Goal: Task Accomplishment & Management: Manage account settings

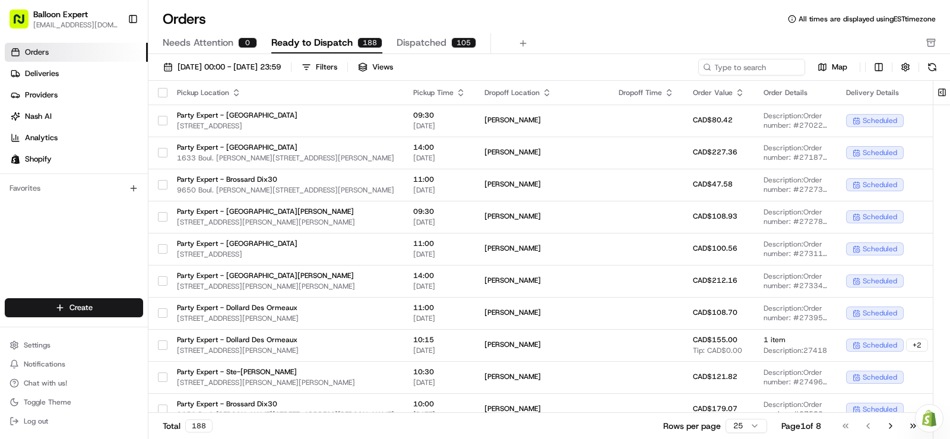
click at [37, 58] on link "Orders" at bounding box center [76, 52] width 143 height 19
drag, startPoint x: 359, startPoint y: 68, endPoint x: 352, endPoint y: 74, distance: 8.9
click at [342, 68] on button "Filters" at bounding box center [319, 67] width 46 height 17
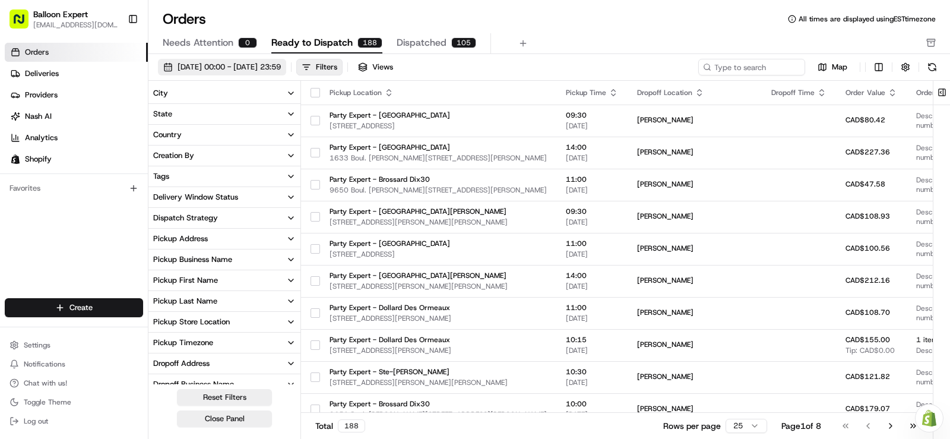
click at [281, 71] on span "[DATE] 00:00 - [DATE] 23:59" at bounding box center [228, 67] width 103 height 11
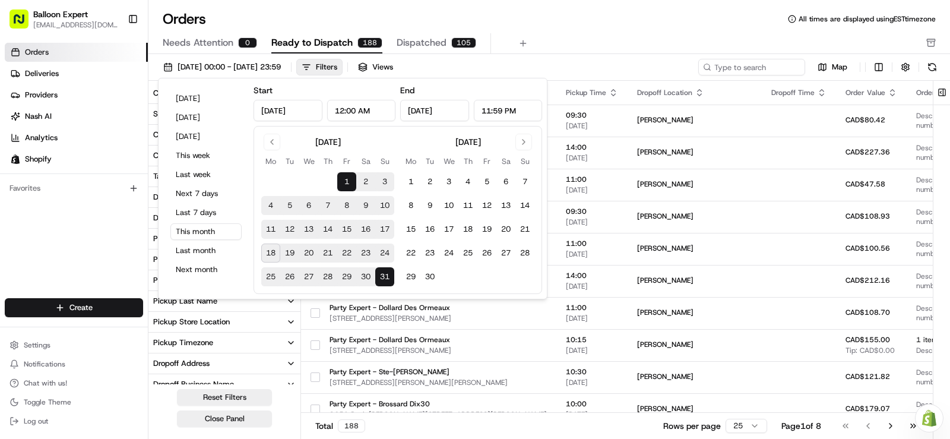
click at [167, 228] on div "Today Yesterday Tomorrow This week Last week Next 7 days Last 7 days This month…" at bounding box center [205, 188] width 85 height 211
click at [174, 232] on button "This month" at bounding box center [205, 231] width 71 height 17
click at [337, 62] on div "Filters" at bounding box center [326, 67] width 21 height 11
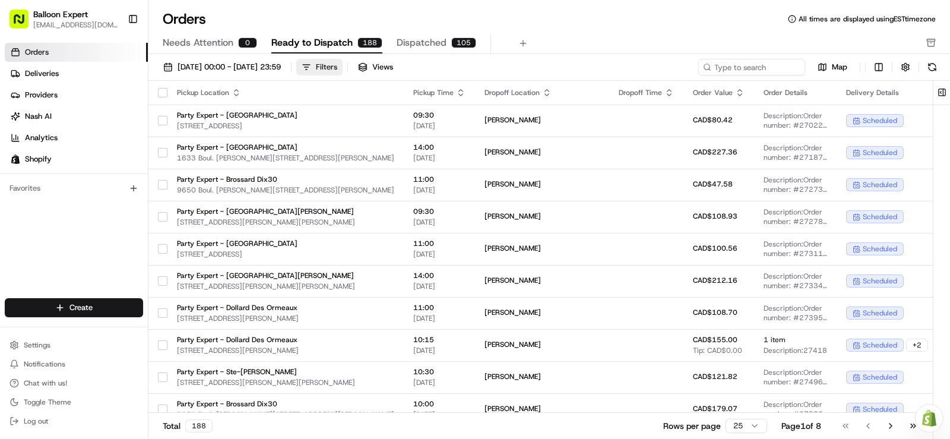
click at [342, 72] on button "Filters" at bounding box center [319, 67] width 46 height 17
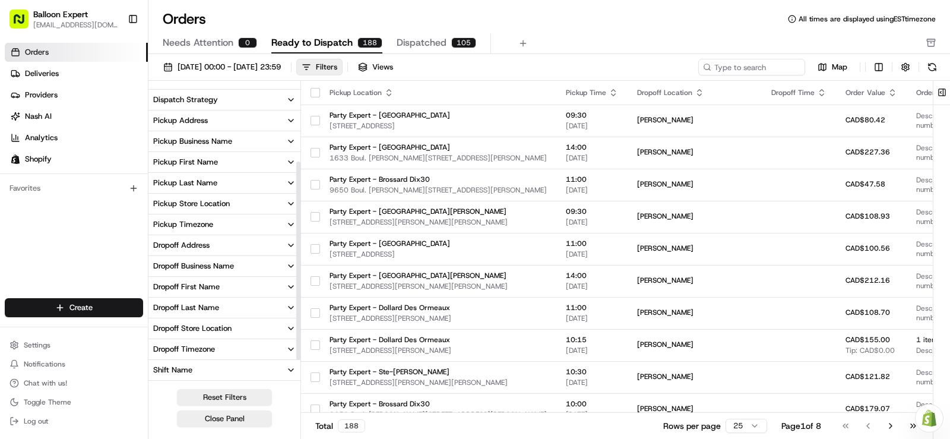
scroll to position [119, 0]
click at [288, 326] on icon "button" at bounding box center [290, 327] width 9 height 9
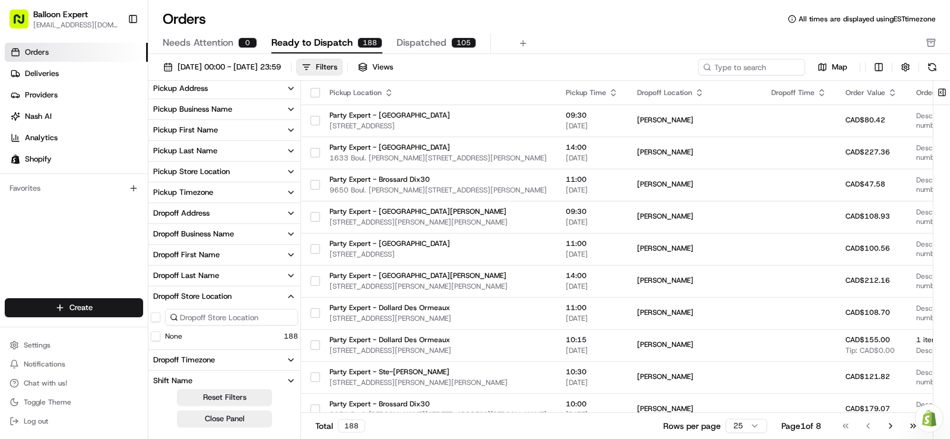
scroll to position [178, 0]
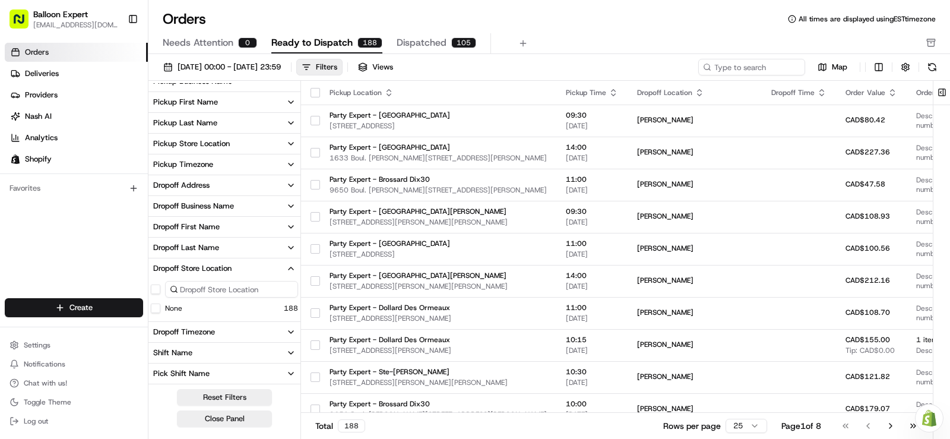
click at [285, 268] on button "Dropoff Store Location" at bounding box center [224, 268] width 152 height 20
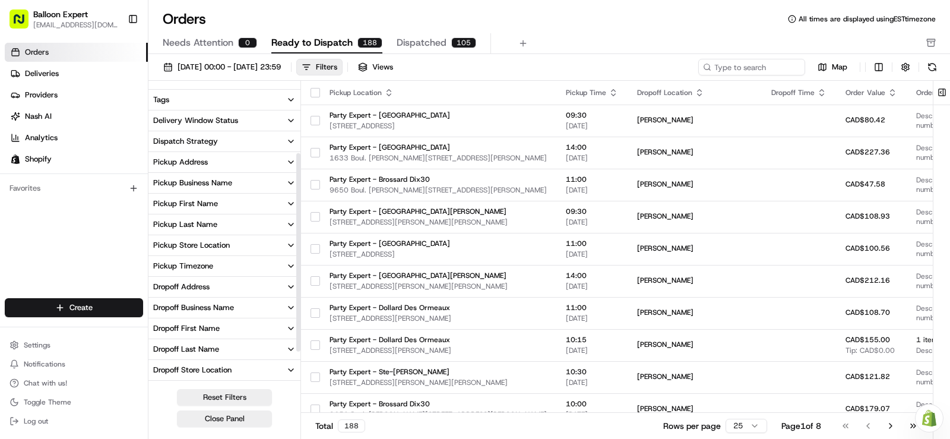
scroll to position [37, 0]
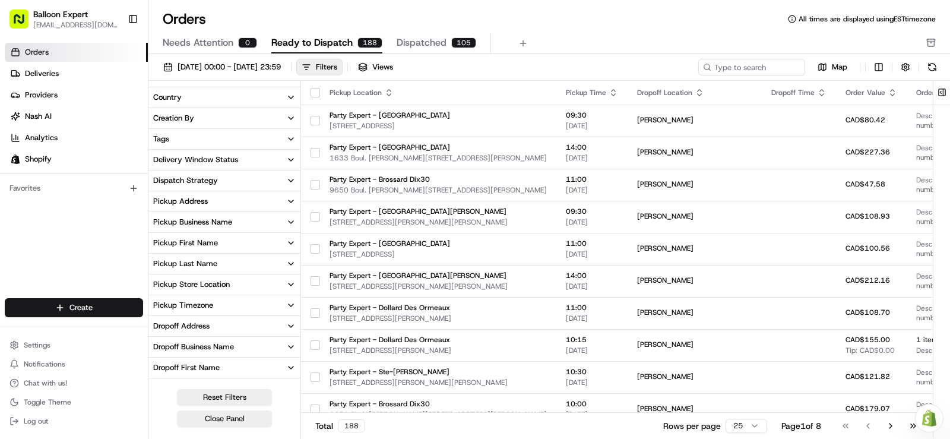
click at [290, 282] on icon "button" at bounding box center [290, 284] width 9 height 9
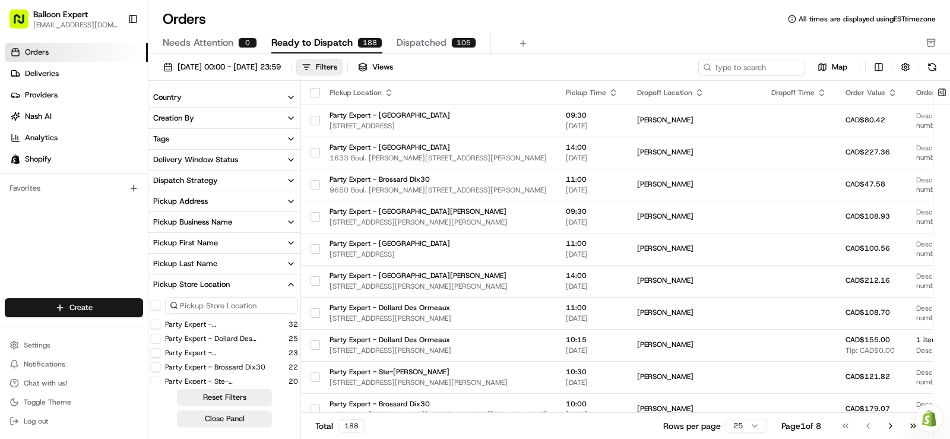
click at [155, 325] on button "Party Expert - Québec" at bounding box center [155, 323] width 9 height 9
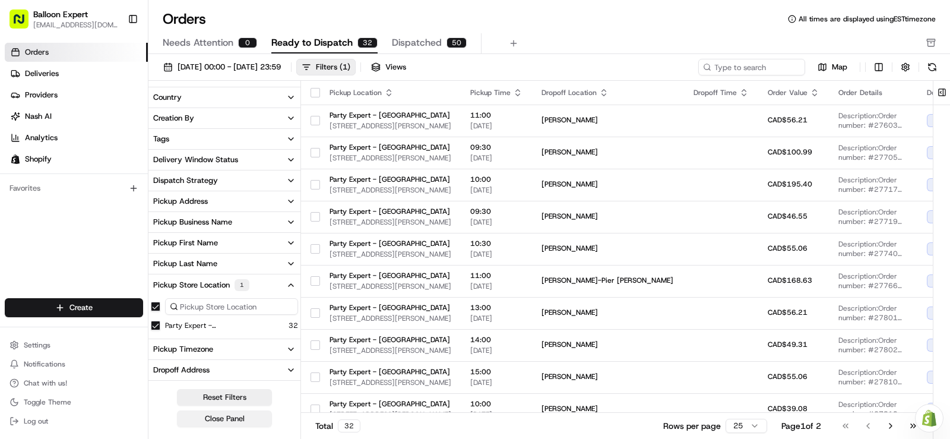
click at [236, 420] on button "Close Panel" at bounding box center [224, 418] width 95 height 17
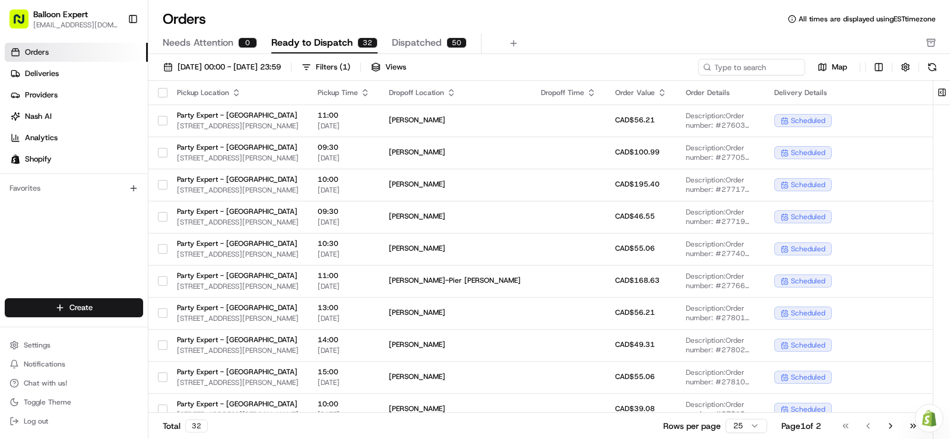
click at [81, 230] on div "Orders Deliveries Providers Nash AI Analytics Shopify Favorites" at bounding box center [74, 171] width 148 height 267
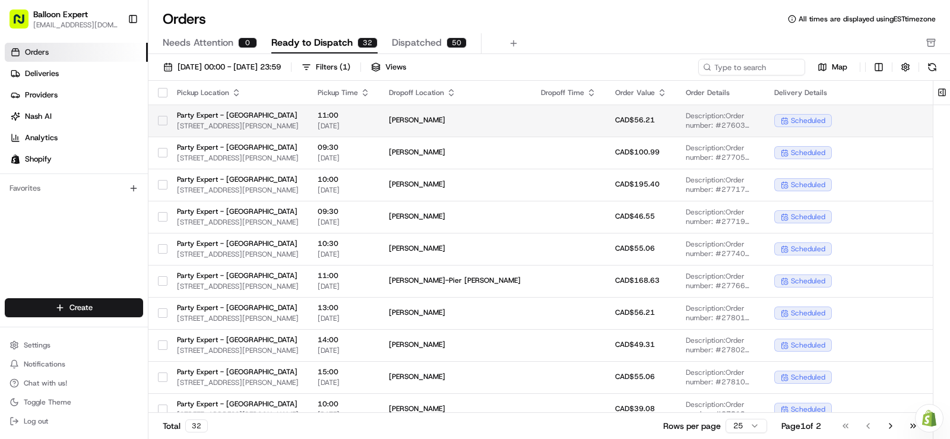
click at [160, 119] on button "button" at bounding box center [162, 120] width 9 height 9
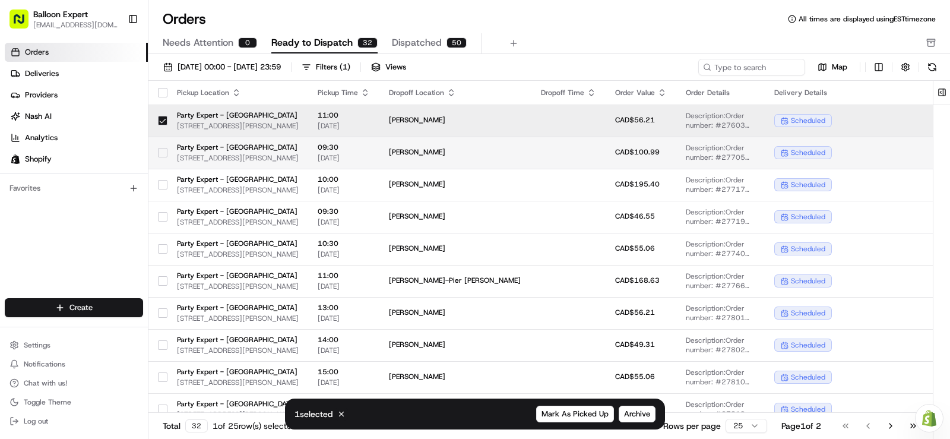
click at [163, 148] on button "button" at bounding box center [162, 152] width 9 height 9
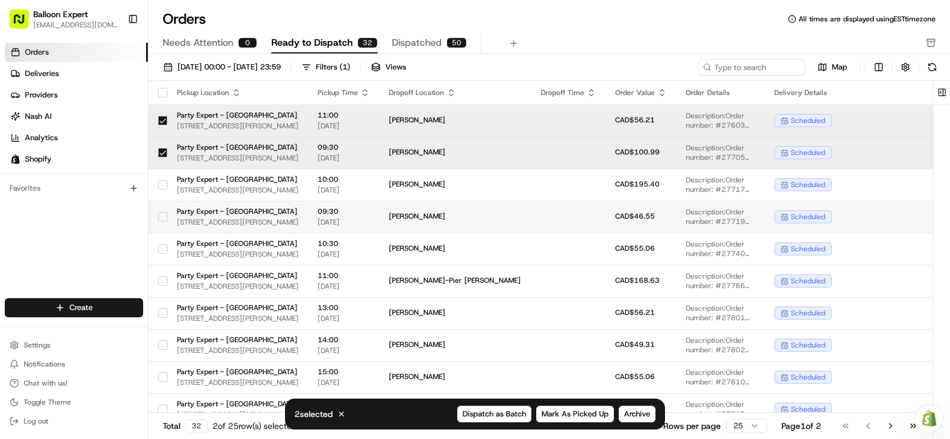
click at [160, 216] on button "button" at bounding box center [162, 216] width 9 height 9
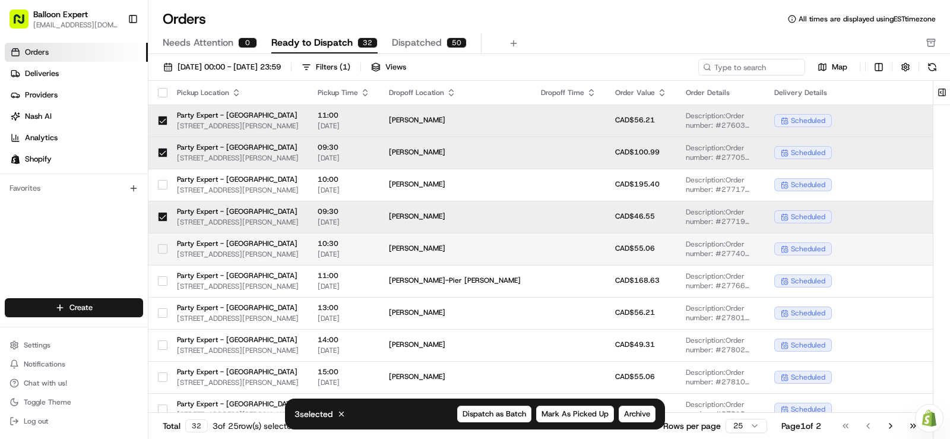
click at [163, 247] on button "button" at bounding box center [162, 248] width 9 height 9
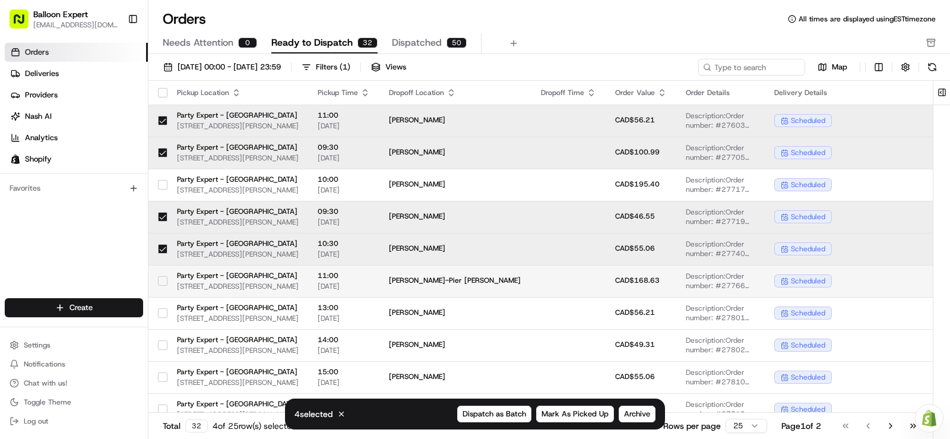
click at [160, 281] on button "button" at bounding box center [162, 280] width 9 height 9
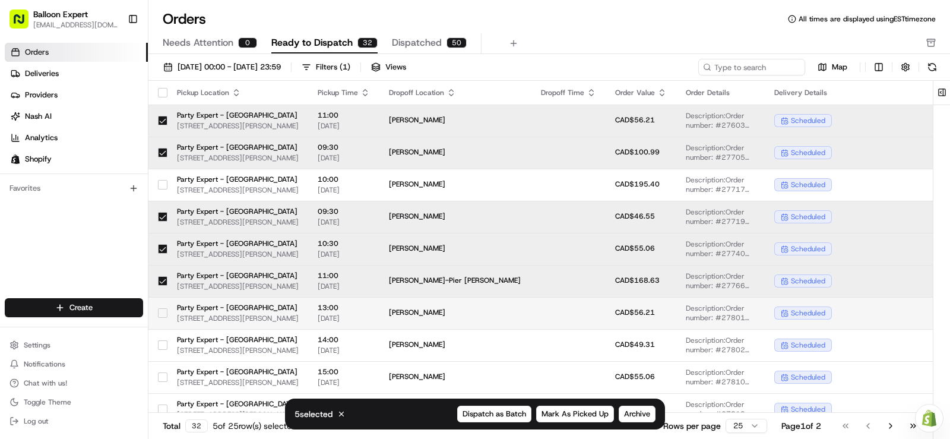
click at [164, 313] on button "button" at bounding box center [162, 312] width 9 height 9
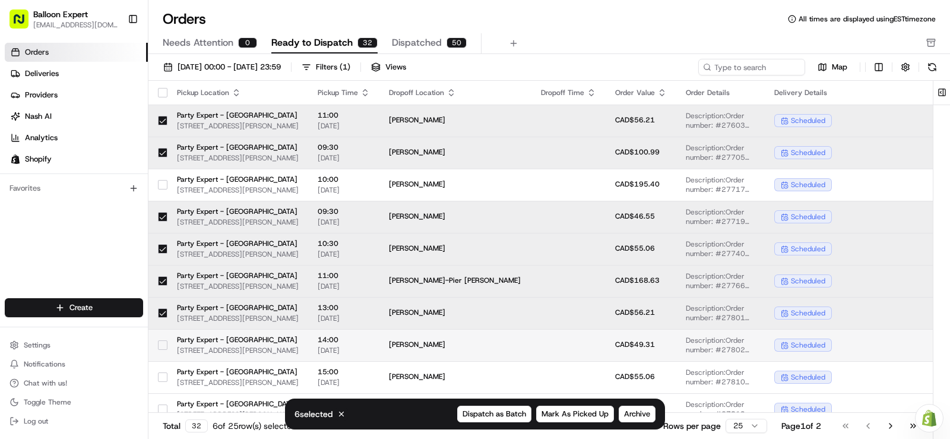
click at [162, 347] on button "button" at bounding box center [162, 344] width 9 height 9
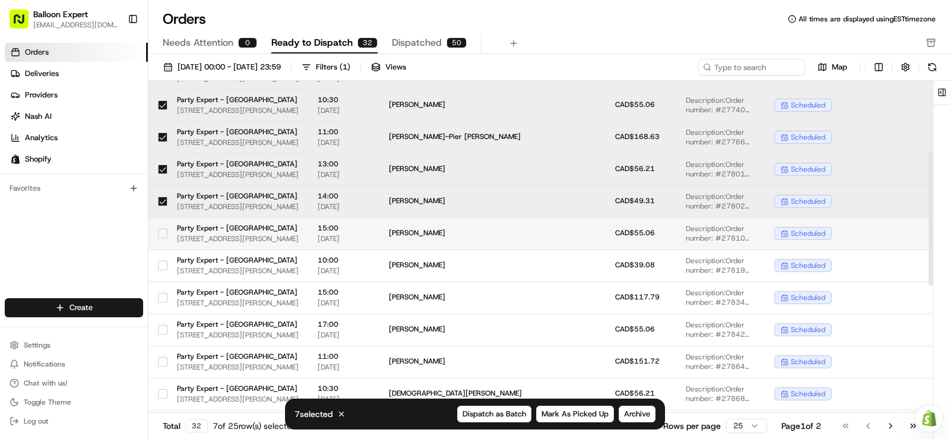
scroll to position [178, 0]
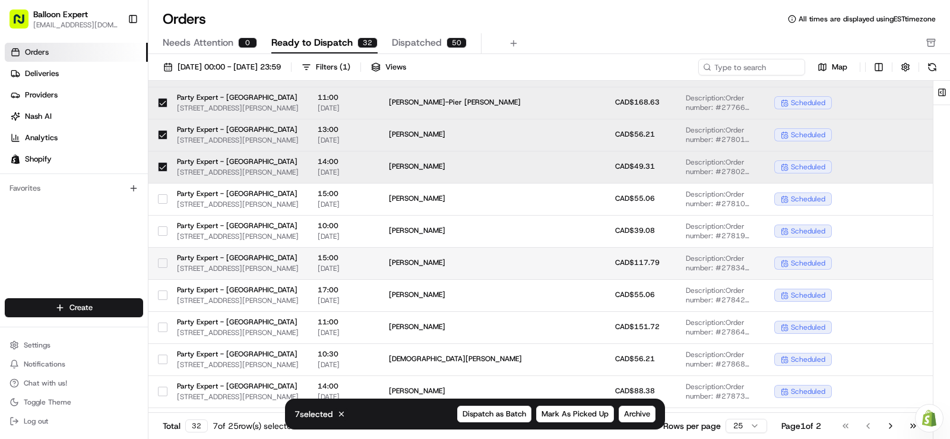
click at [164, 263] on button "button" at bounding box center [162, 262] width 9 height 9
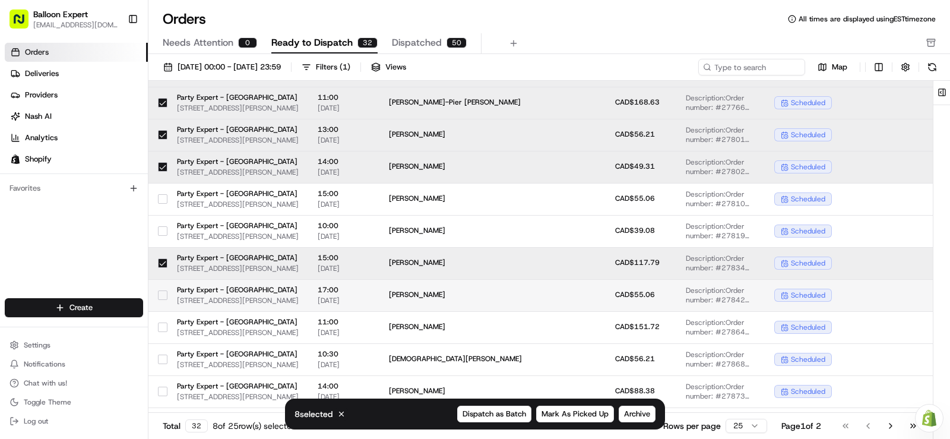
click at [164, 296] on button "button" at bounding box center [162, 294] width 9 height 9
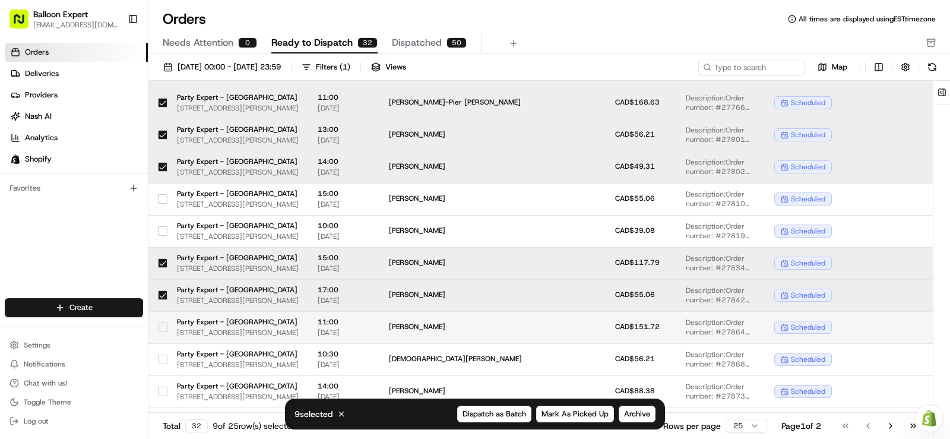
click at [163, 325] on button "button" at bounding box center [162, 326] width 9 height 9
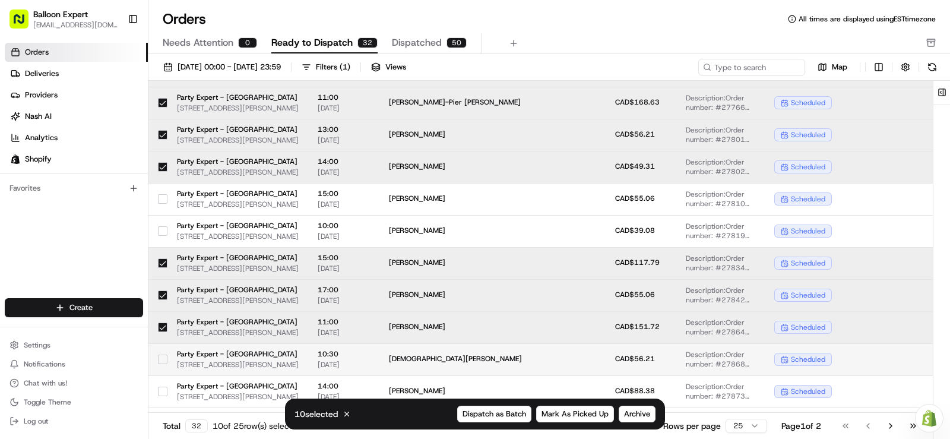
click at [164, 361] on button "button" at bounding box center [162, 358] width 9 height 9
click at [560, 414] on span "Mark As Picked Up" at bounding box center [574, 413] width 67 height 11
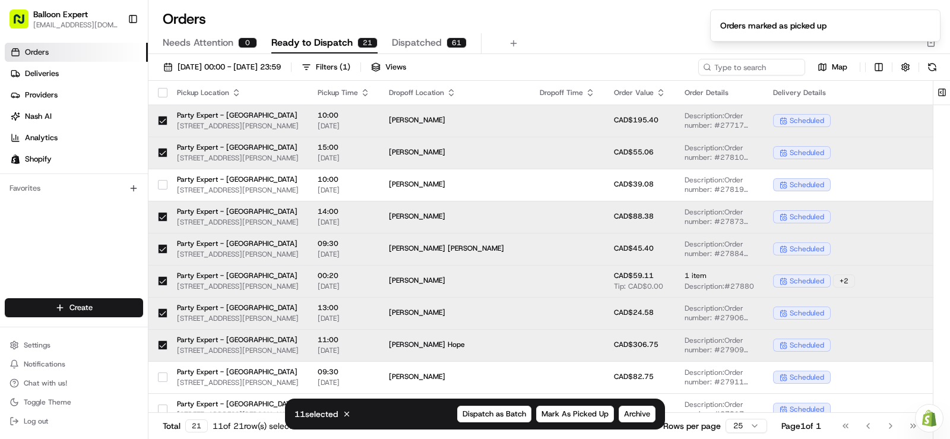
click at [161, 90] on button "button" at bounding box center [162, 92] width 9 height 9
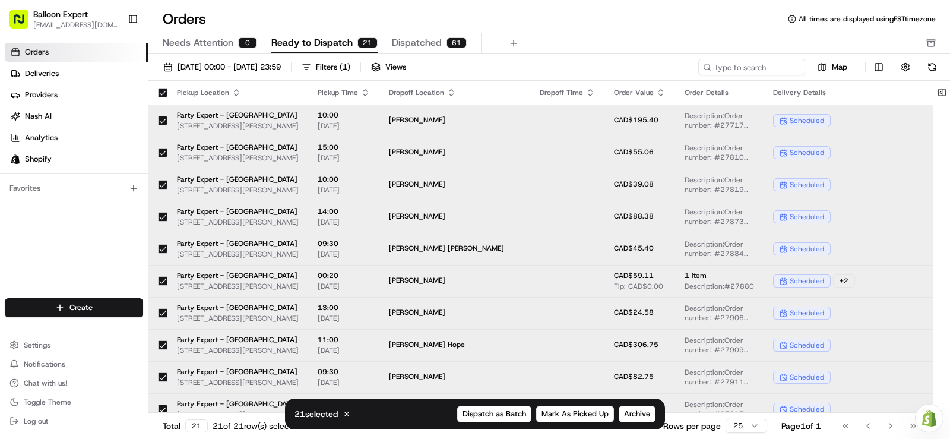
click at [161, 90] on button "button" at bounding box center [162, 92] width 9 height 9
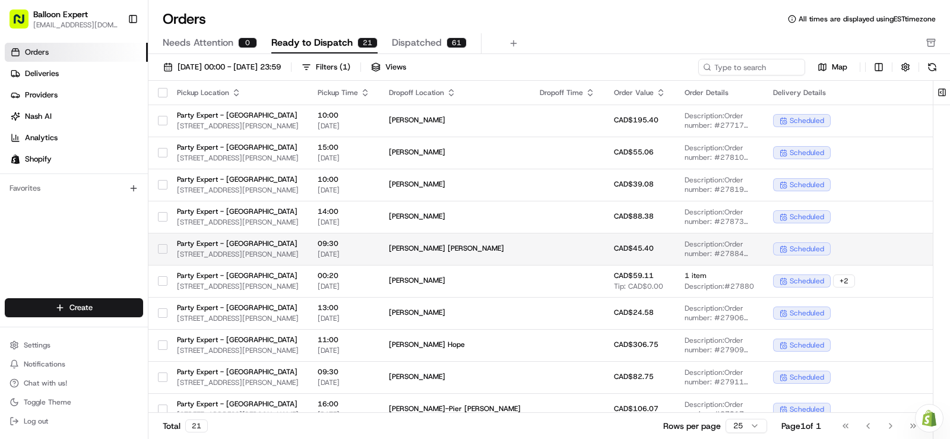
click at [162, 249] on button "button" at bounding box center [162, 248] width 9 height 9
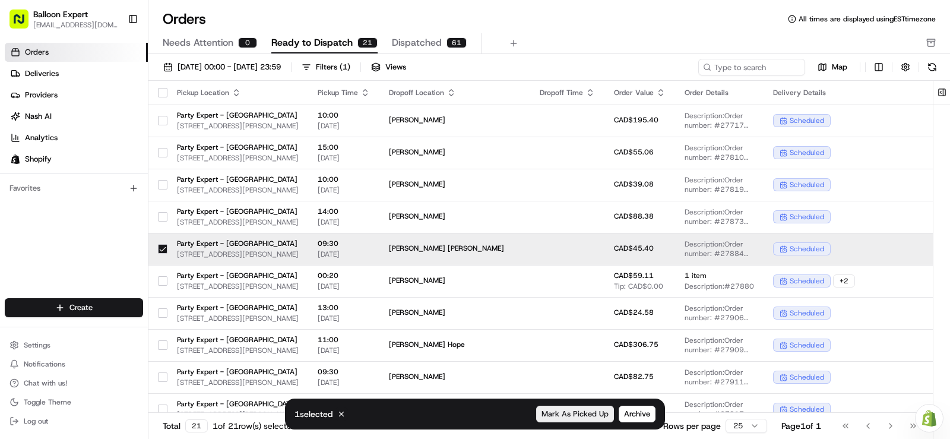
click at [570, 416] on span "Mark As Picked Up" at bounding box center [574, 413] width 67 height 11
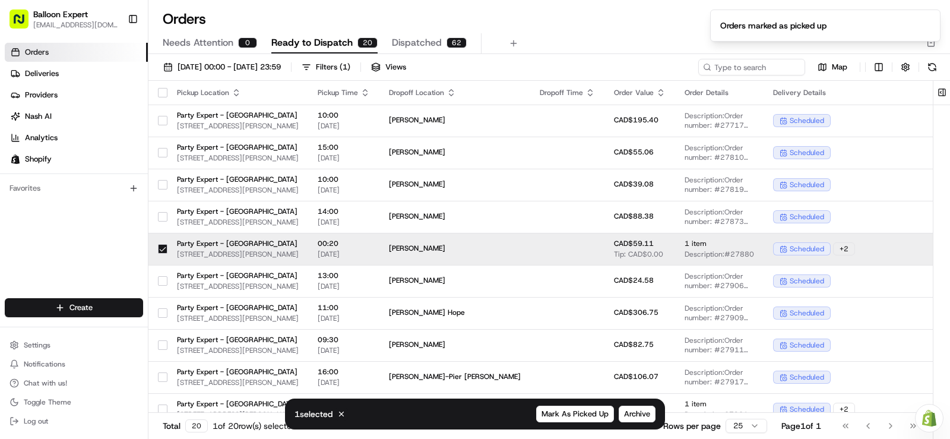
click at [163, 92] on button "button" at bounding box center [162, 92] width 9 height 9
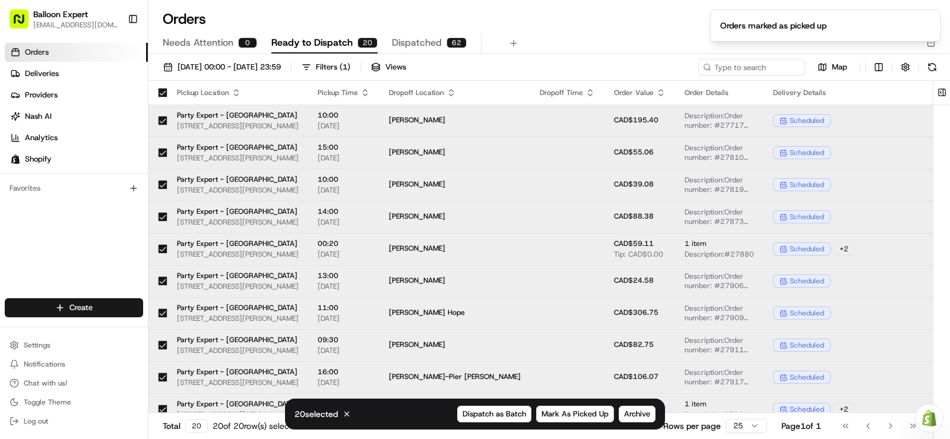
click at [163, 90] on button "button" at bounding box center [162, 92] width 9 height 9
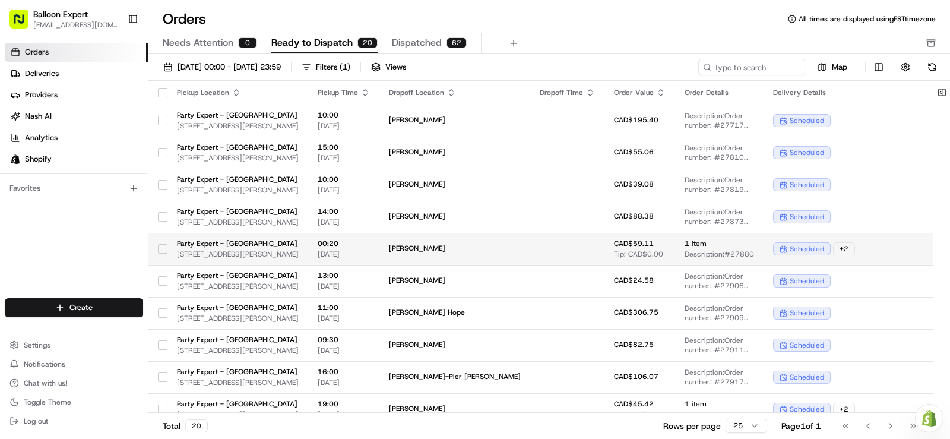
click at [160, 248] on button "button" at bounding box center [162, 248] width 9 height 9
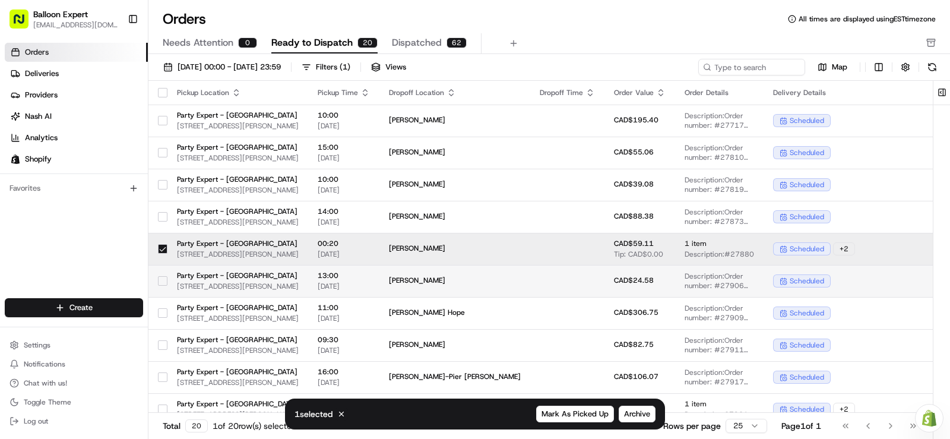
click at [163, 280] on button "button" at bounding box center [162, 280] width 9 height 9
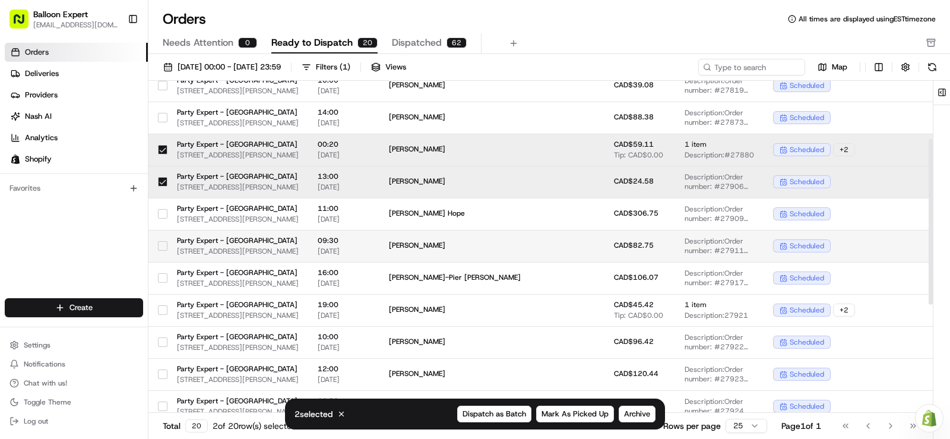
scroll to position [119, 0]
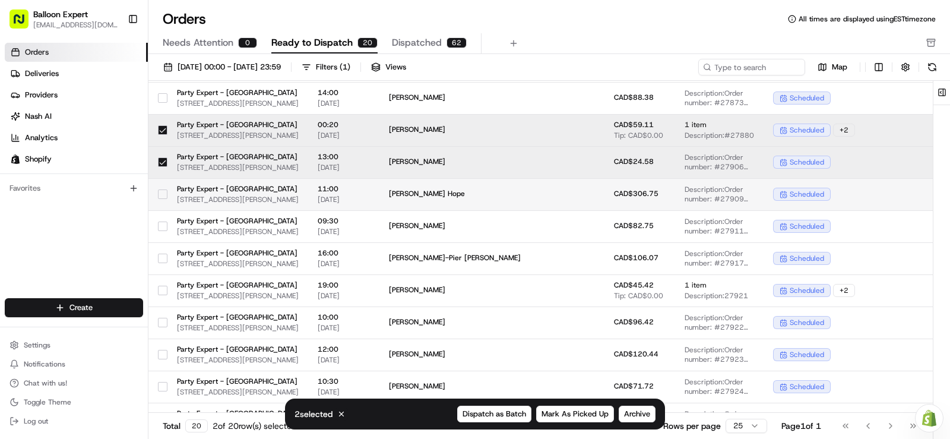
click at [163, 195] on button "button" at bounding box center [162, 193] width 9 height 9
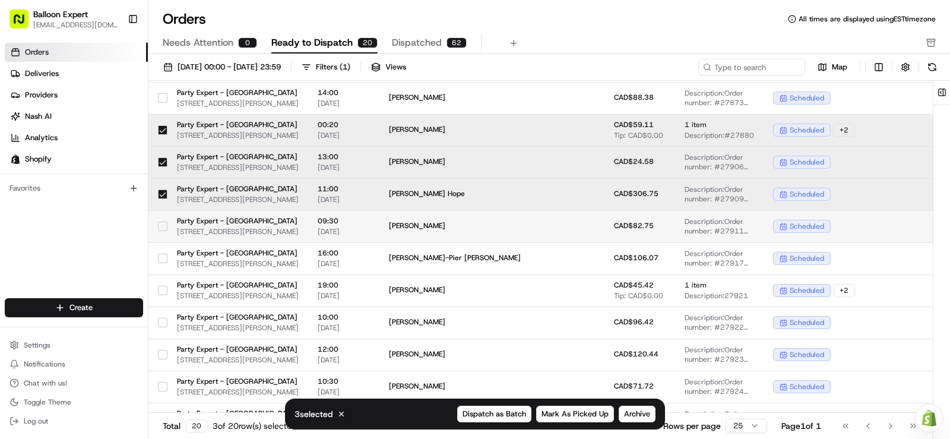
click at [161, 226] on button "button" at bounding box center [162, 225] width 9 height 9
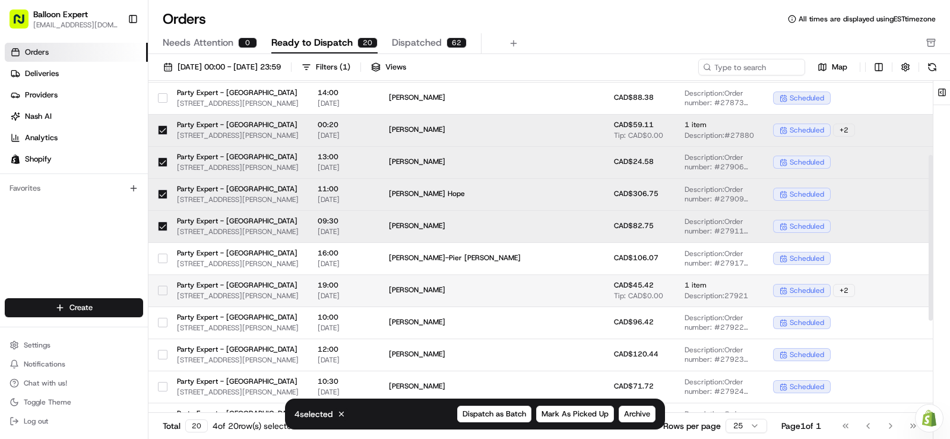
scroll to position [178, 0]
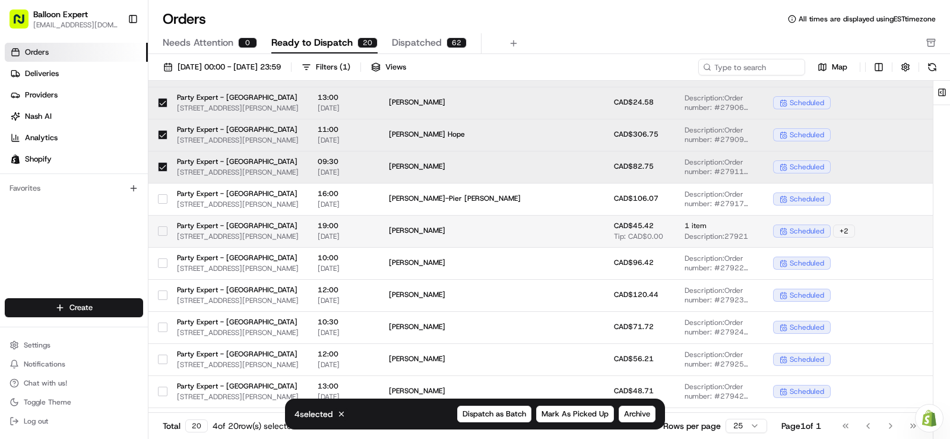
click at [163, 231] on button "button" at bounding box center [162, 230] width 9 height 9
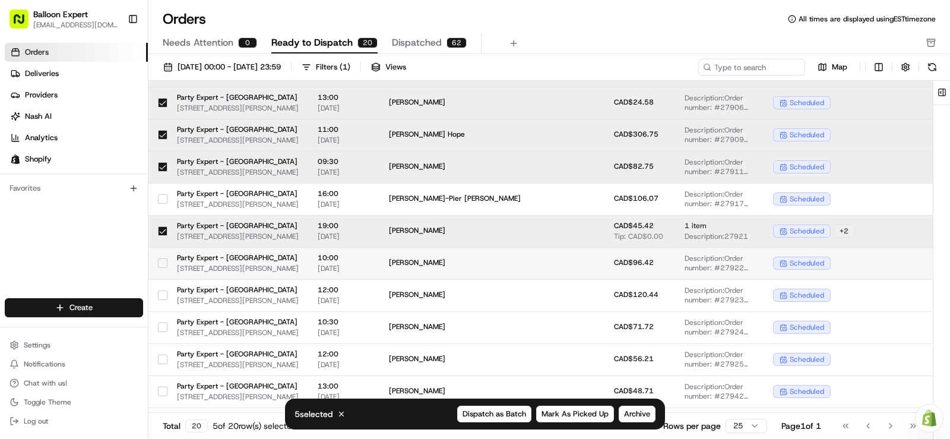
click at [161, 264] on button "button" at bounding box center [162, 262] width 9 height 9
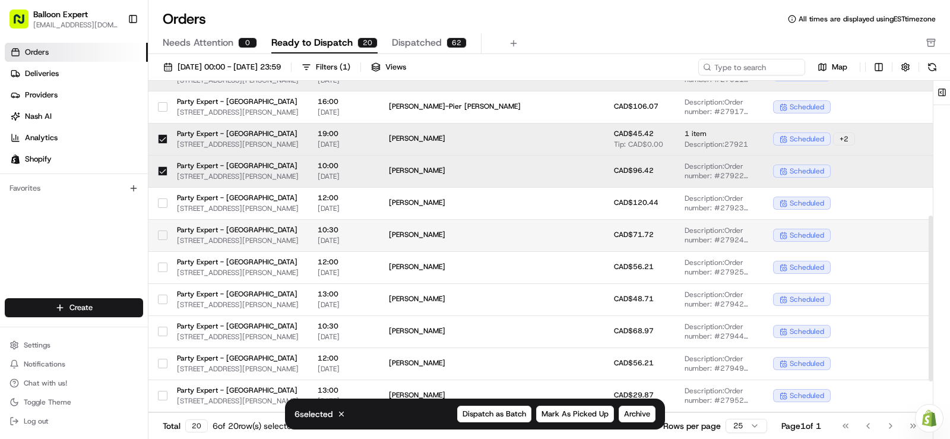
scroll to position [297, 0]
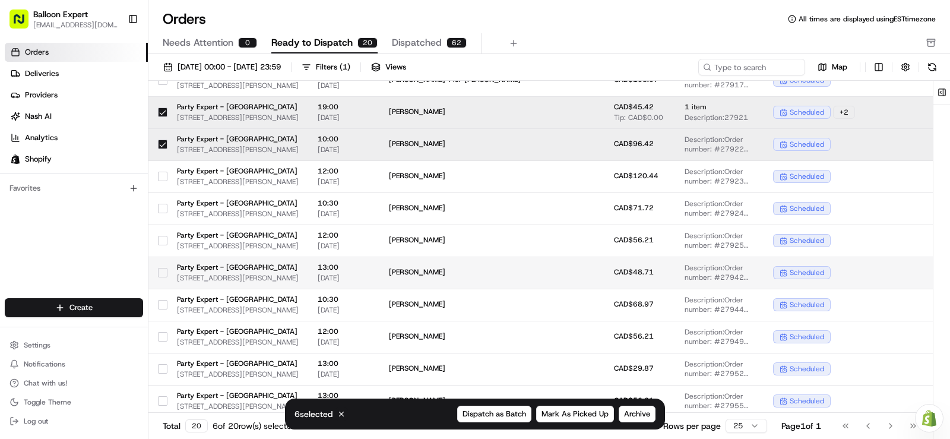
click at [160, 273] on button "button" at bounding box center [162, 272] width 9 height 9
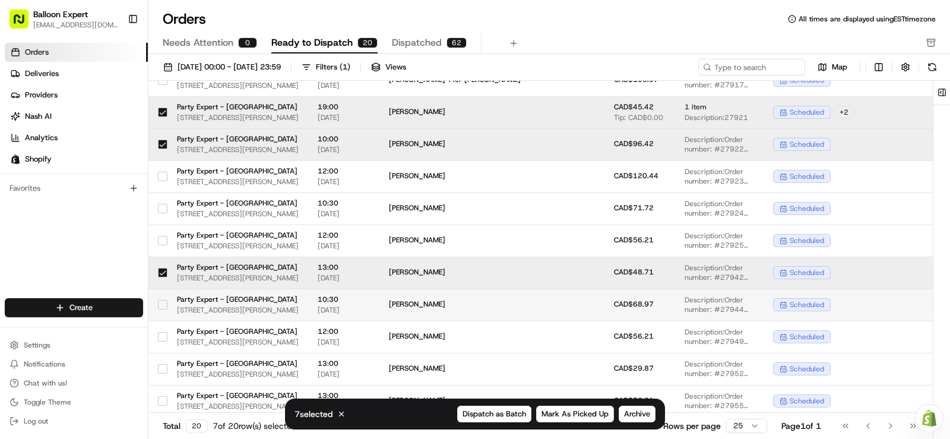
click at [165, 303] on button "button" at bounding box center [162, 304] width 9 height 9
click at [585, 418] on span "Mark As Picked Up" at bounding box center [574, 413] width 67 height 11
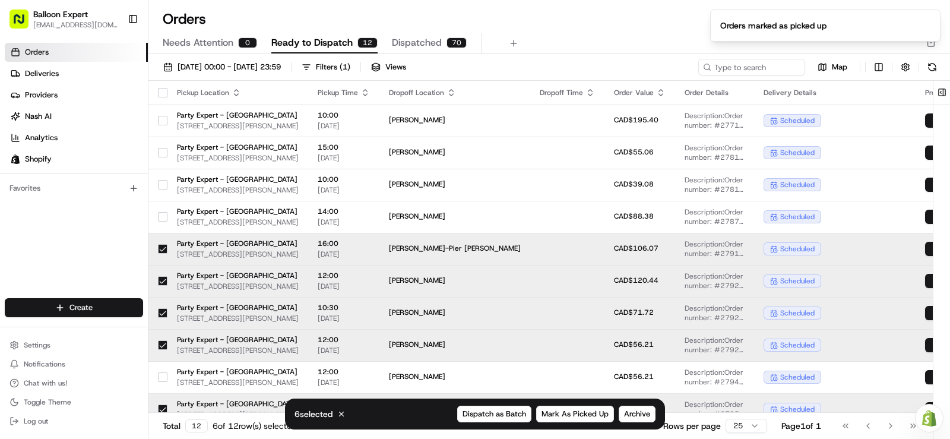
click at [160, 93] on button "button" at bounding box center [162, 92] width 9 height 9
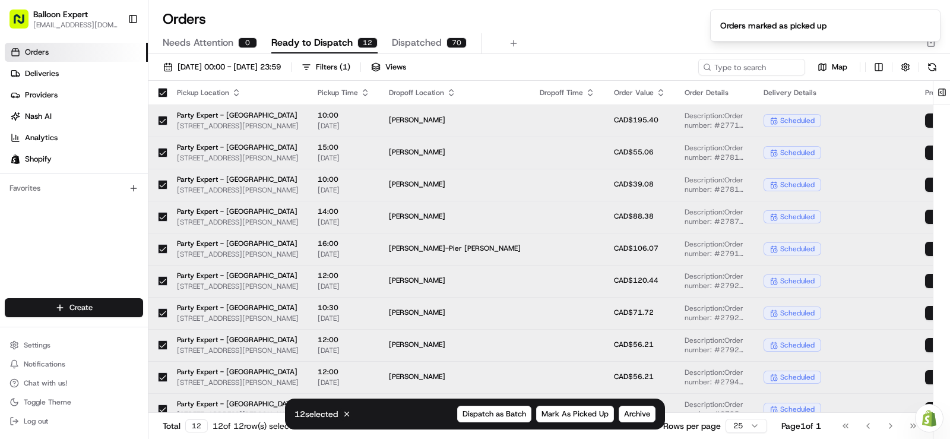
click at [160, 93] on button "button" at bounding box center [162, 92] width 9 height 9
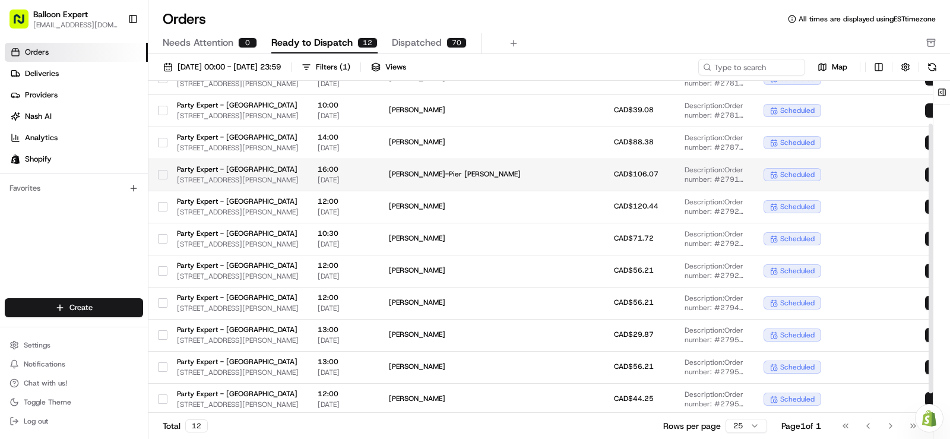
scroll to position [77, 0]
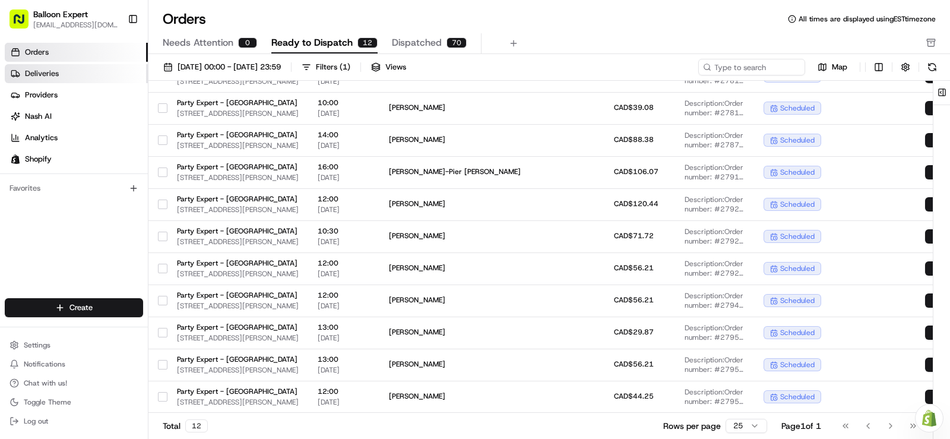
click at [56, 78] on span "Deliveries" at bounding box center [42, 73] width 34 height 11
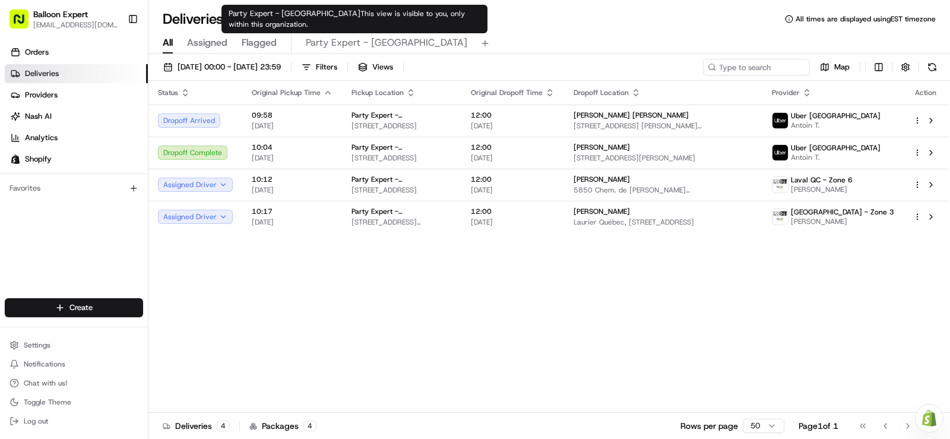
click at [322, 49] on span "Party Expert - Quebec" at bounding box center [386, 43] width 161 height 14
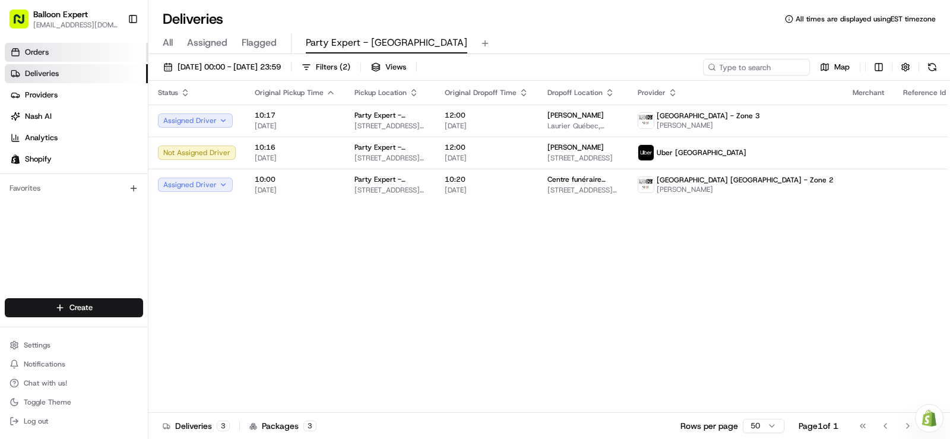
click at [33, 50] on span "Orders" at bounding box center [37, 52] width 24 height 11
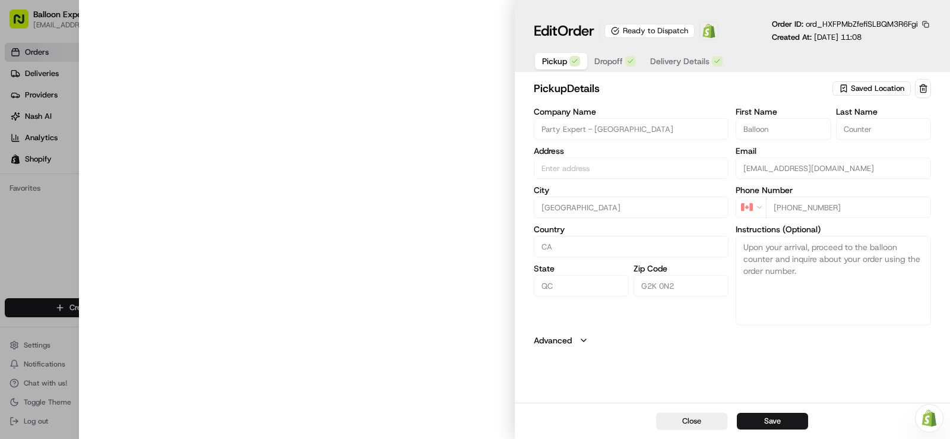
type input "[STREET_ADDRESS][PERSON_NAME]"
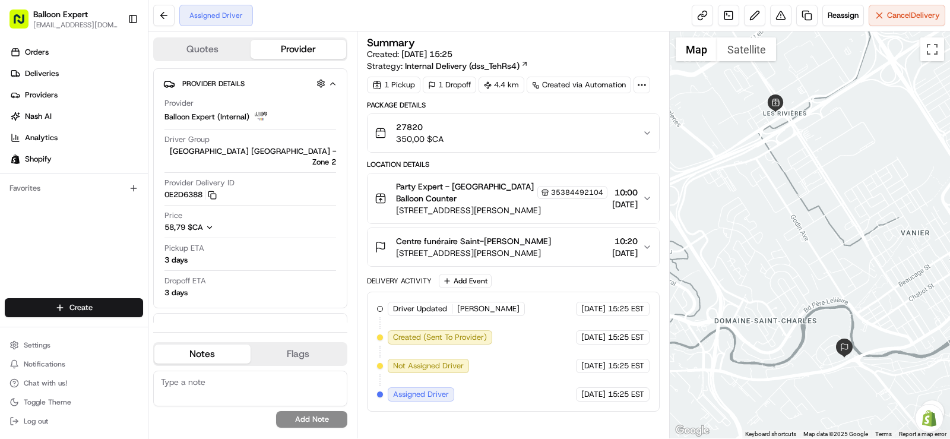
click at [413, 128] on span "27820" at bounding box center [419, 127] width 47 height 12
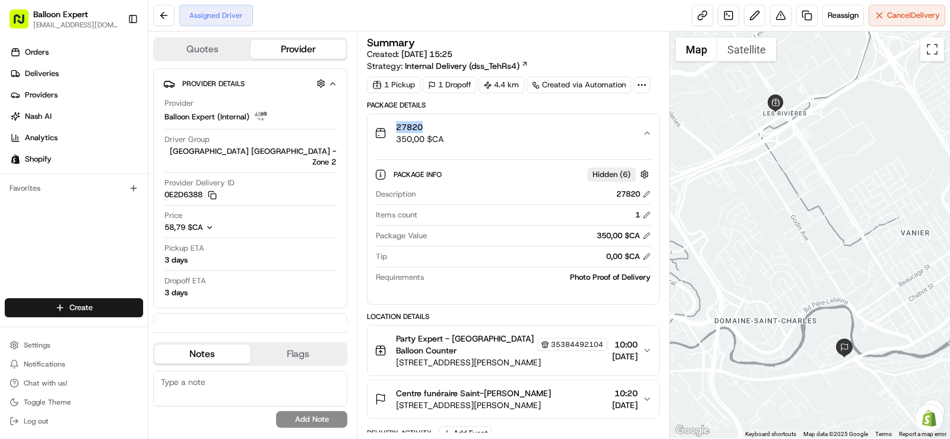
click at [413, 128] on span "27820" at bounding box center [419, 127] width 47 height 12
copy span "27820"
click at [115, 85] on ul "Orders Deliveries Providers Nash AI Analytics Shopify" at bounding box center [76, 106] width 143 height 126
click at [72, 227] on div "Orders Deliveries Providers Nash AI Analytics Shopify Favorites" at bounding box center [74, 171] width 148 height 267
click at [71, 209] on div "Orders Deliveries Providers Nash AI Analytics Shopify Favorites" at bounding box center [74, 171] width 148 height 267
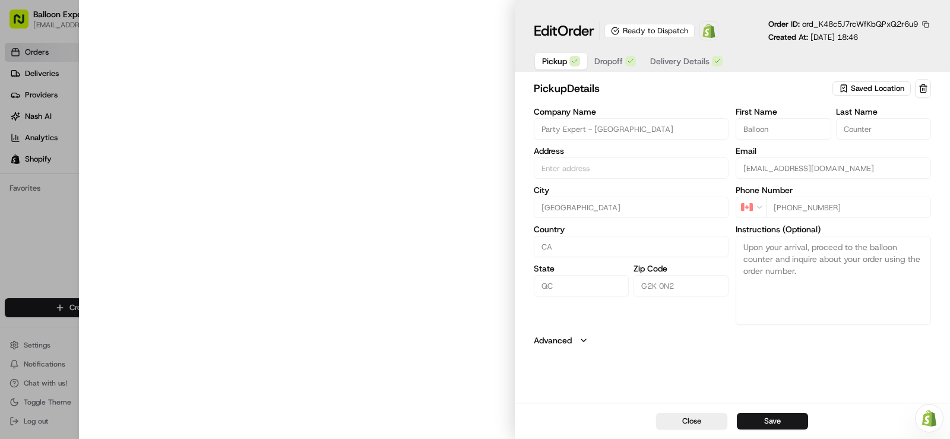
type input "[STREET_ADDRESS][PERSON_NAME]"
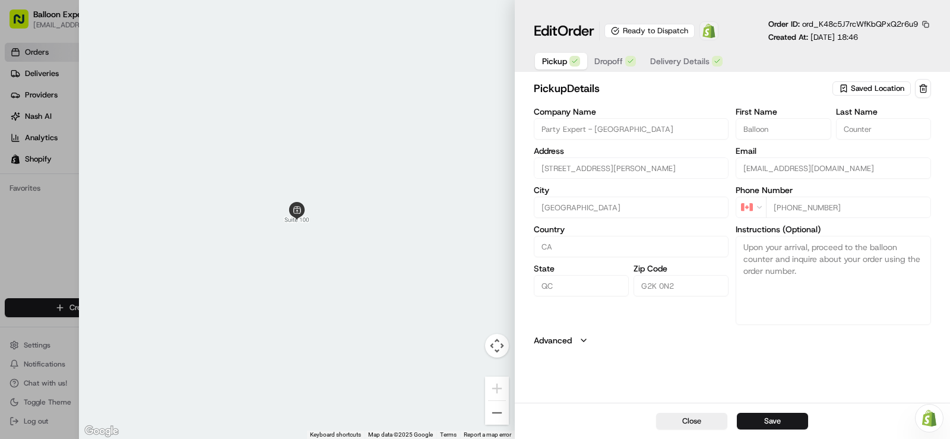
click at [712, 32] on img at bounding box center [708, 31] width 14 height 14
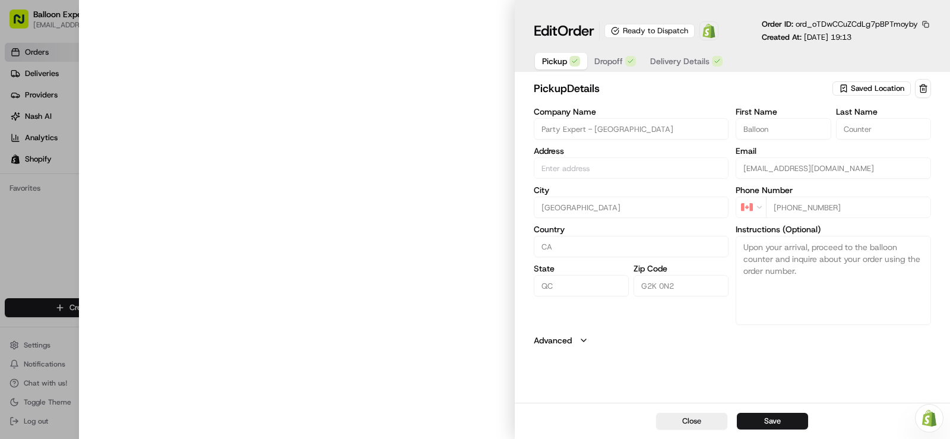
type input "[STREET_ADDRESS][PERSON_NAME]"
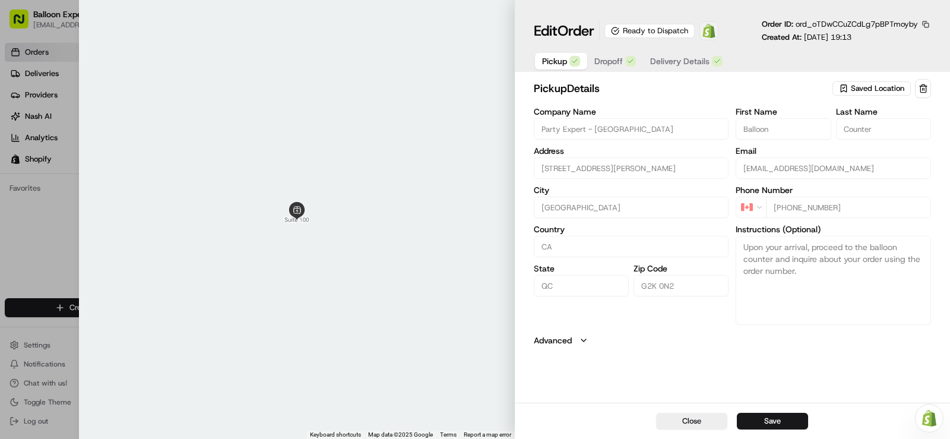
click at [709, 31] on img at bounding box center [708, 31] width 14 height 14
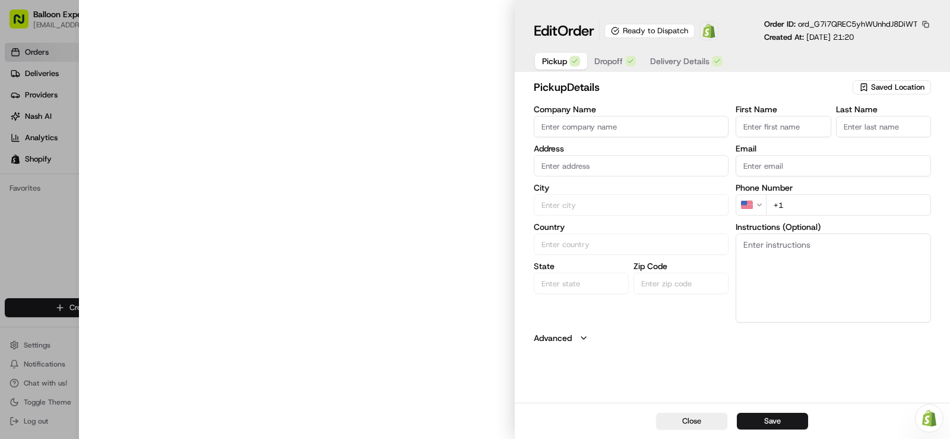
type input "Party Expert - [GEOGRAPHIC_DATA]"
type input "[GEOGRAPHIC_DATA]"
type input "CA"
type input "QC"
type input "G2K 0N2"
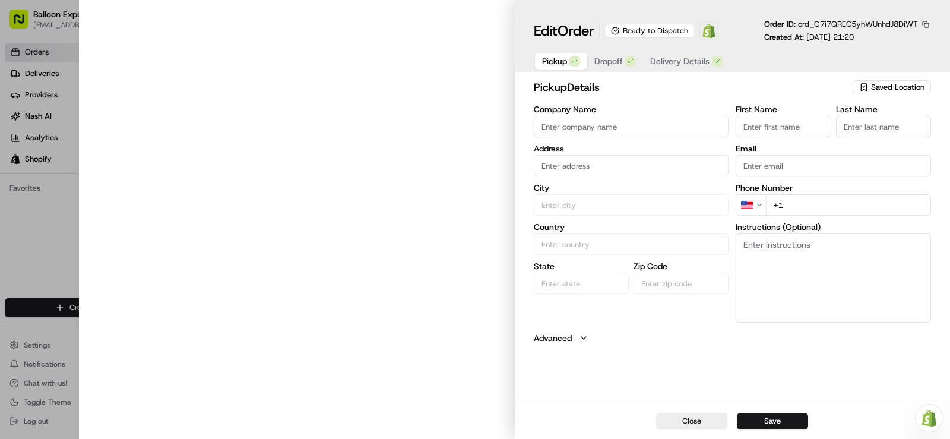
type input "Balloon"
type input "Counter"
type input "[EMAIL_ADDRESS][DOMAIN_NAME]"
type input "[PHONE_NUMBER]"
type textarea "Upon your arrival, proceed to the balloon counter and inquire about your order …"
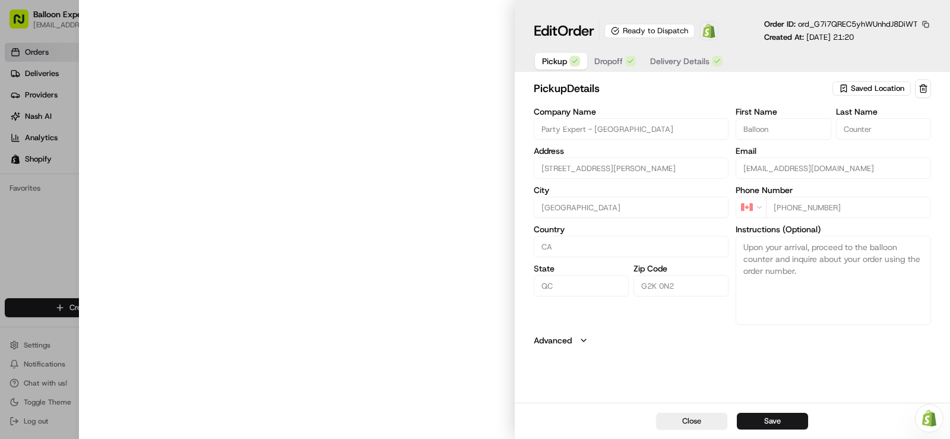
type input "[STREET_ADDRESS][PERSON_NAME]"
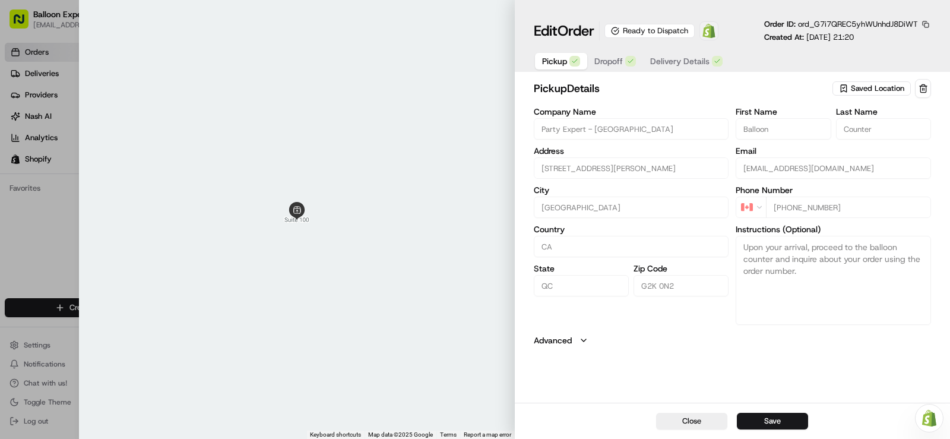
click at [716, 31] on img at bounding box center [708, 31] width 14 height 14
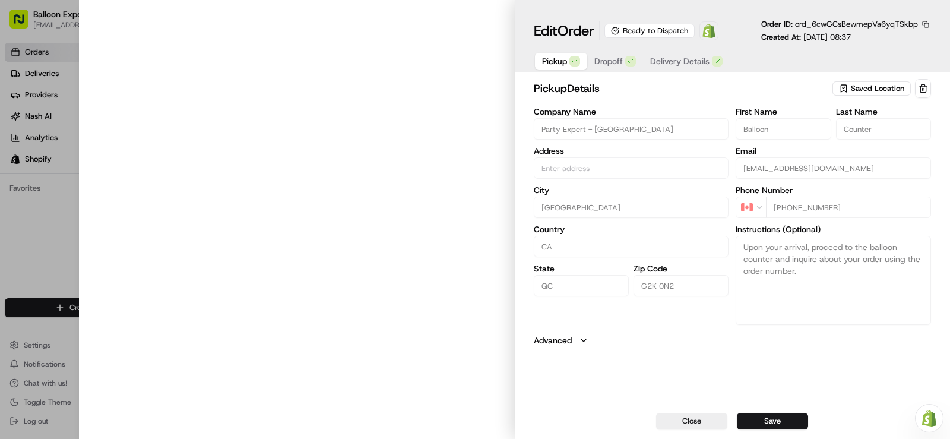
type input "[STREET_ADDRESS][PERSON_NAME]"
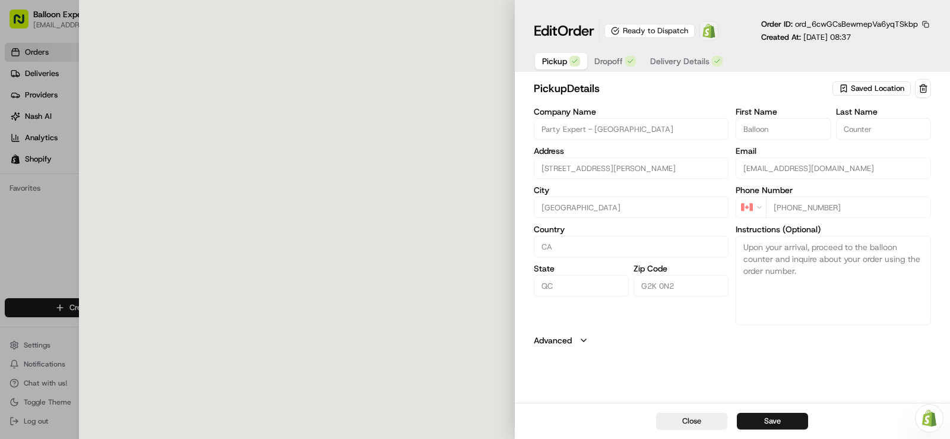
click at [711, 29] on img at bounding box center [708, 31] width 14 height 14
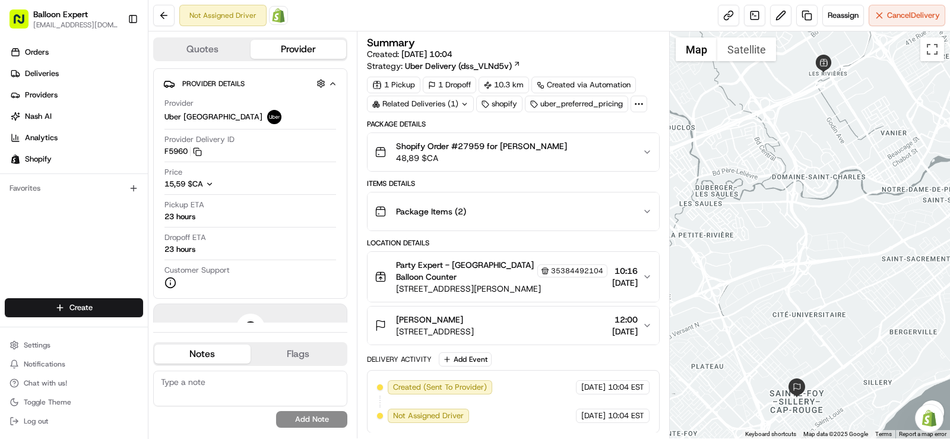
click at [283, 17] on img at bounding box center [278, 15] width 14 height 14
